Goal: Transaction & Acquisition: Subscribe to service/newsletter

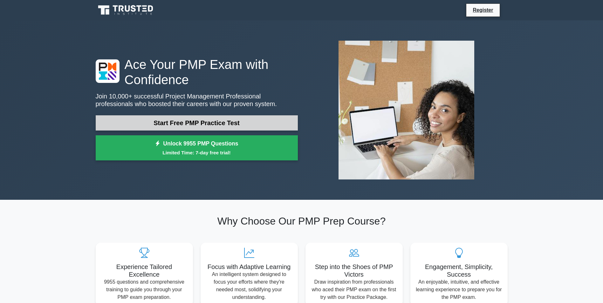
click at [176, 122] on link "Start Free PMP Practice Test" at bounding box center [197, 122] width 202 height 15
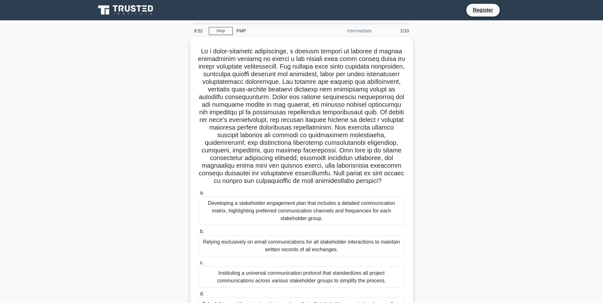
click at [132, 6] on icon at bounding box center [133, 8] width 5 height 7
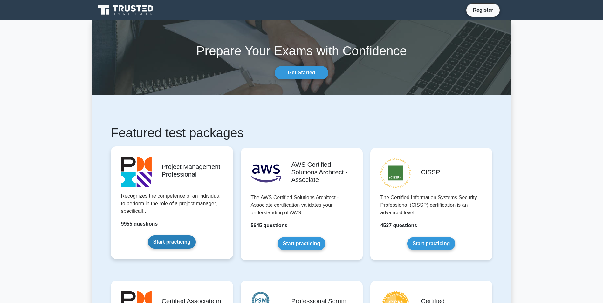
click at [163, 242] on link "Start practicing" at bounding box center [172, 242] width 48 height 13
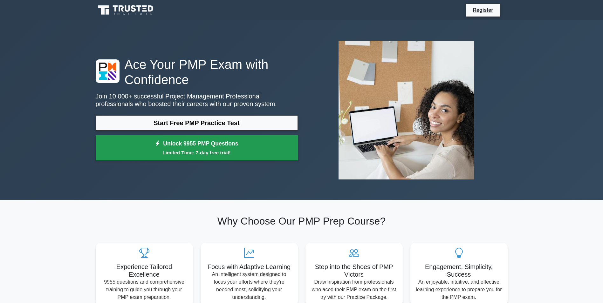
click at [203, 147] on link "Unlock 9955 PMP Questions Limited Time: 7-day free trial!" at bounding box center [197, 147] width 202 height 25
